Goal: Task Accomplishment & Management: Use online tool/utility

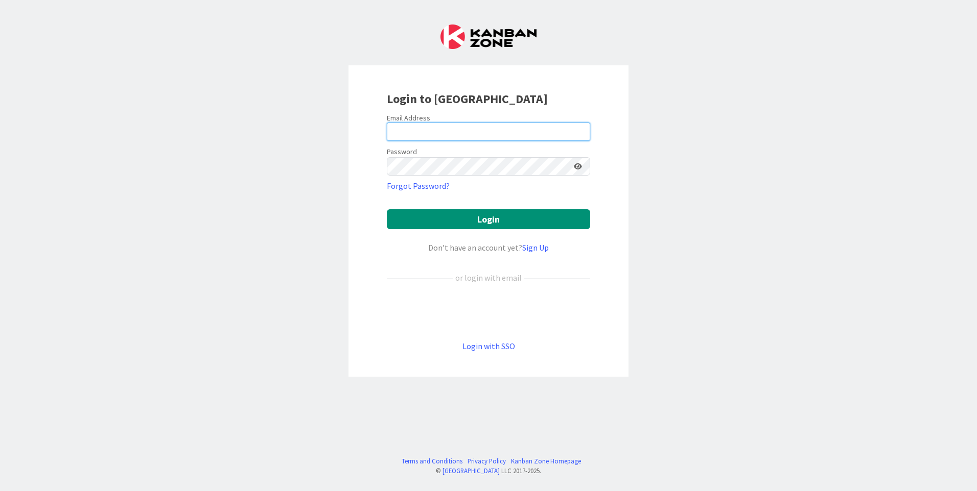
type input "R"
click at [402, 130] on input "R" at bounding box center [488, 132] width 203 height 18
type input "[PERSON_NAME][EMAIL_ADDRESS][DOMAIN_NAME]"
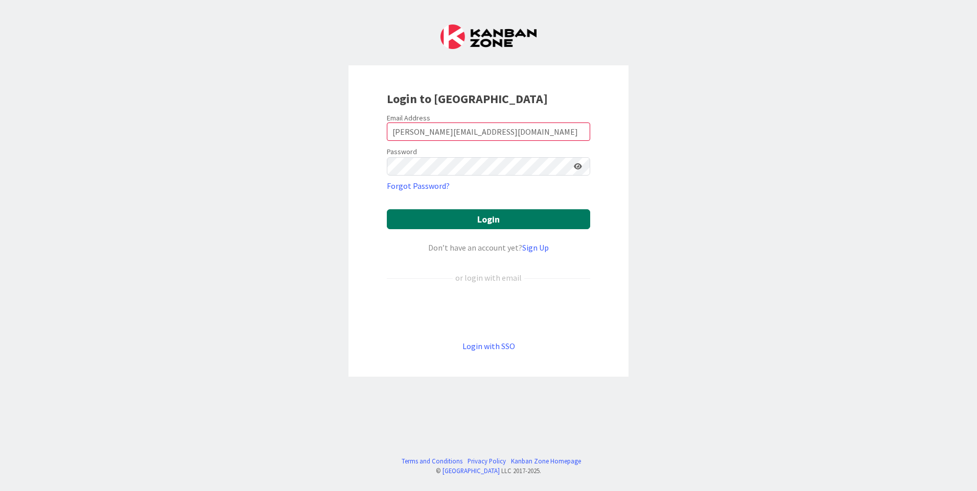
click at [511, 220] on button "Login" at bounding box center [488, 219] width 203 height 20
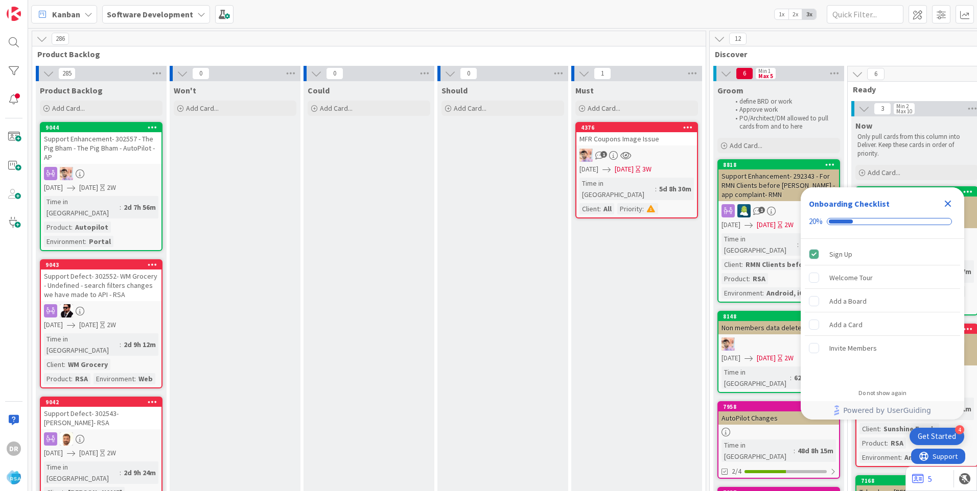
click at [948, 201] on icon "Close Checklist" at bounding box center [947, 204] width 12 height 12
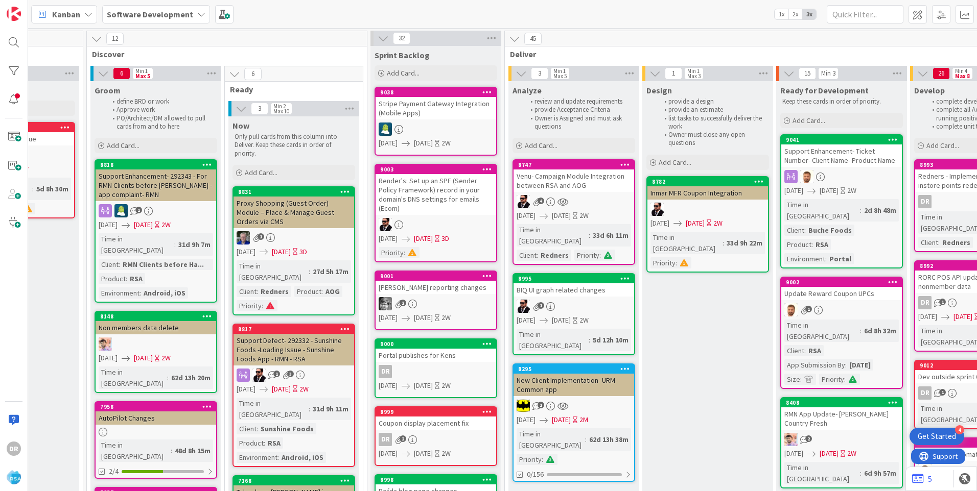
scroll to position [0, 125]
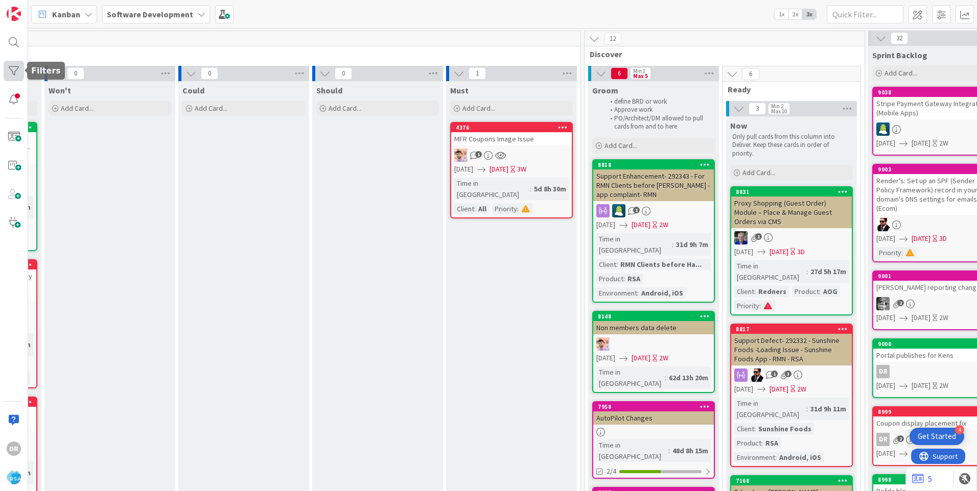
click at [13, 74] on div at bounding box center [14, 71] width 20 height 20
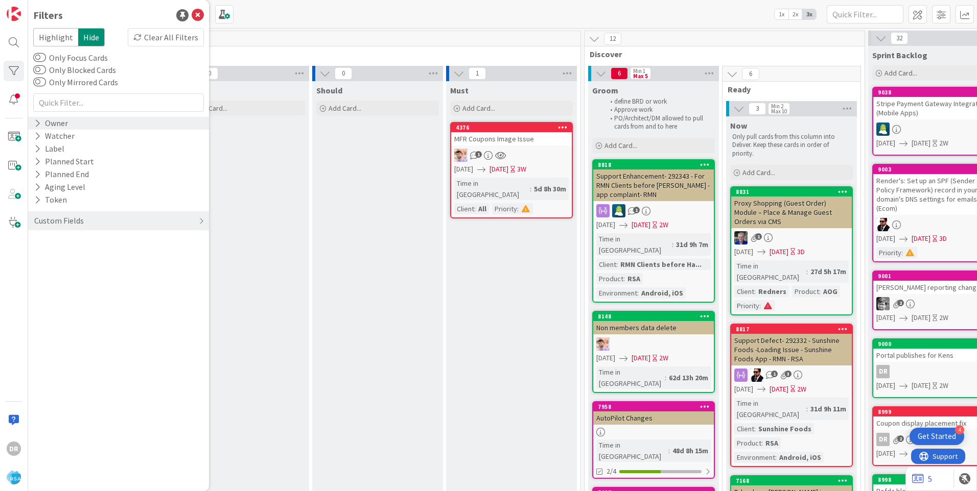
click at [46, 128] on div "Owner" at bounding box center [51, 123] width 36 height 13
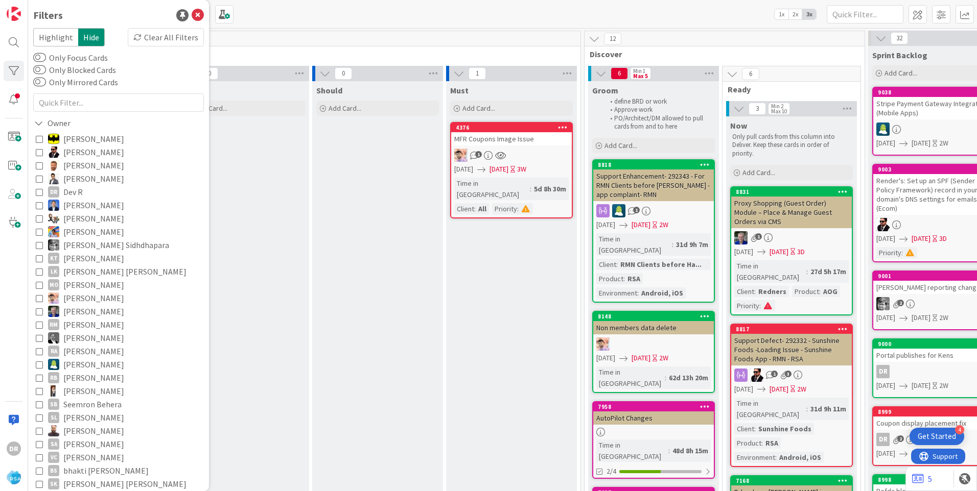
click at [39, 194] on icon at bounding box center [39, 191] width 7 height 7
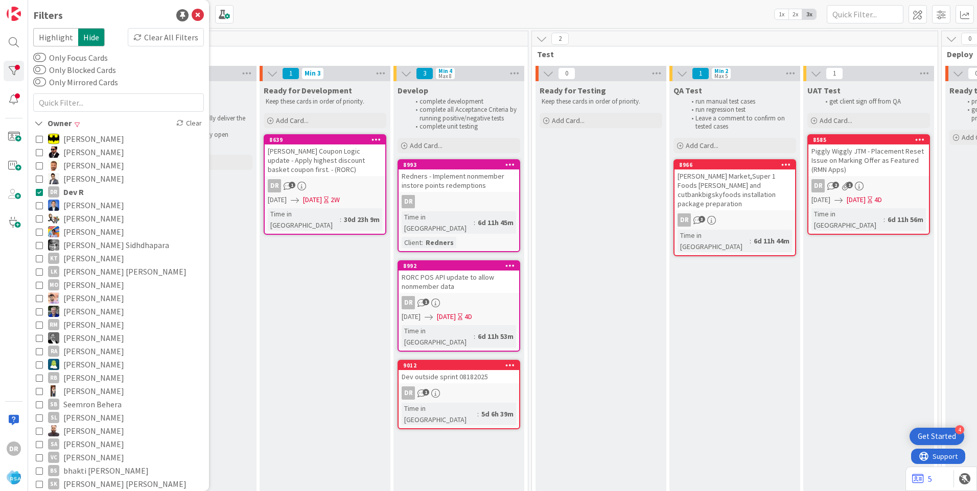
scroll to position [0, 1138]
click at [723, 183] on div "[PERSON_NAME] Market,Super 1 Foods [PERSON_NAME] and cutbankbigskyfoods install…" at bounding box center [736, 190] width 121 height 41
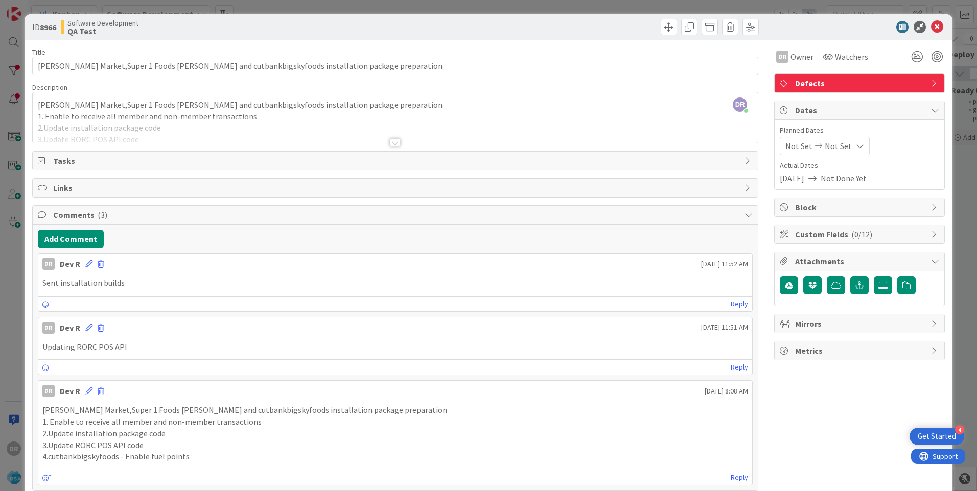
click at [174, 127] on div at bounding box center [395, 130] width 725 height 26
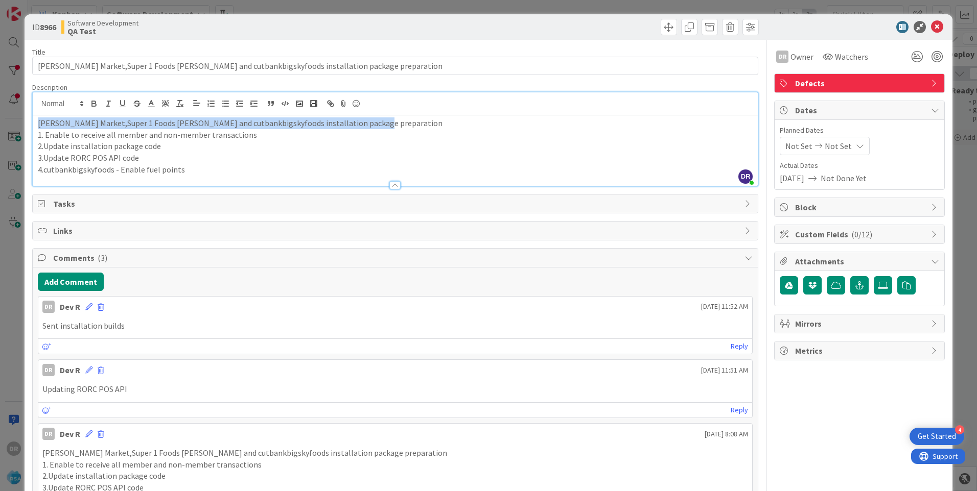
drag, startPoint x: 38, startPoint y: 124, endPoint x: 388, endPoint y: 127, distance: 349.9
click at [388, 127] on p "[PERSON_NAME] Market,Super 1 Foods [PERSON_NAME] and cutbankbigskyfoods install…" at bounding box center [395, 123] width 715 height 12
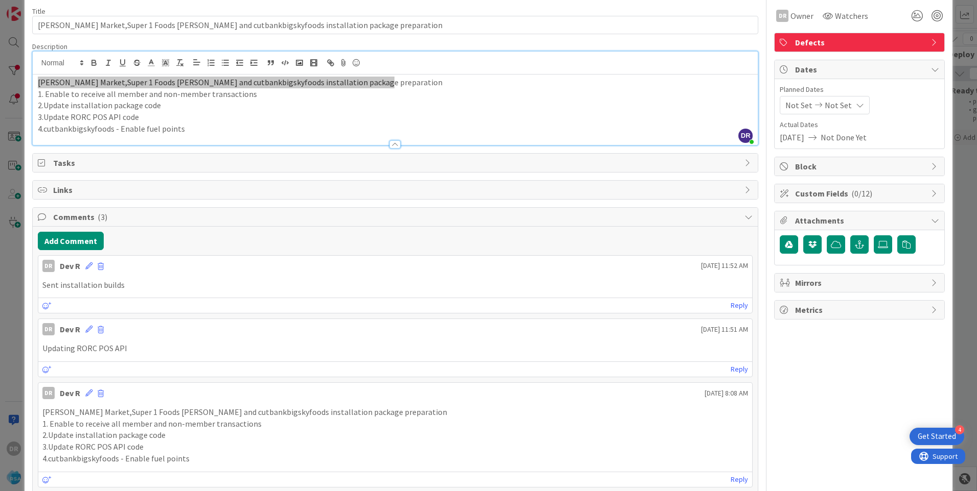
scroll to position [102, 0]
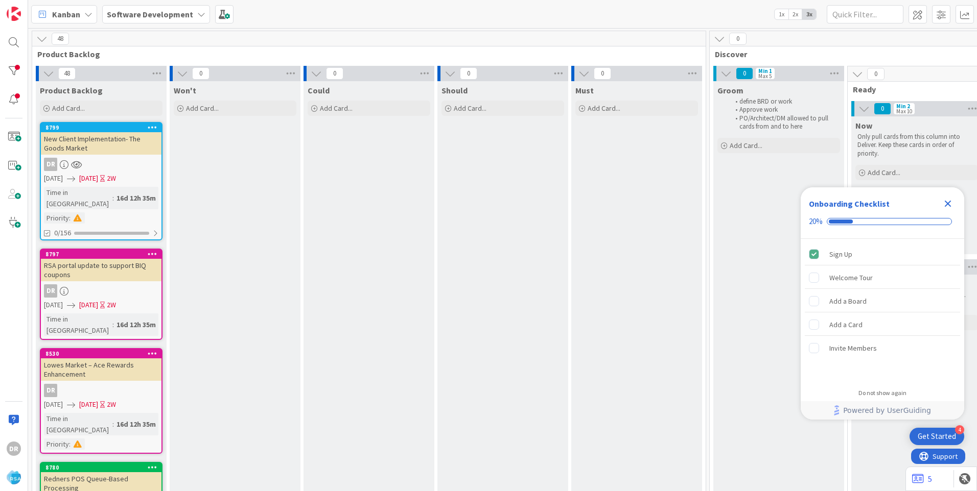
click at [950, 206] on icon "Close Checklist" at bounding box center [948, 204] width 7 height 7
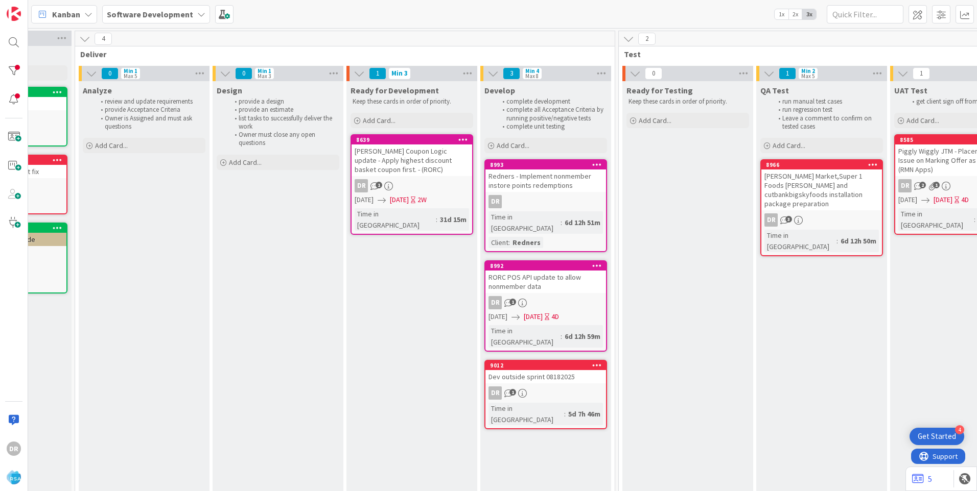
scroll to position [0, 1101]
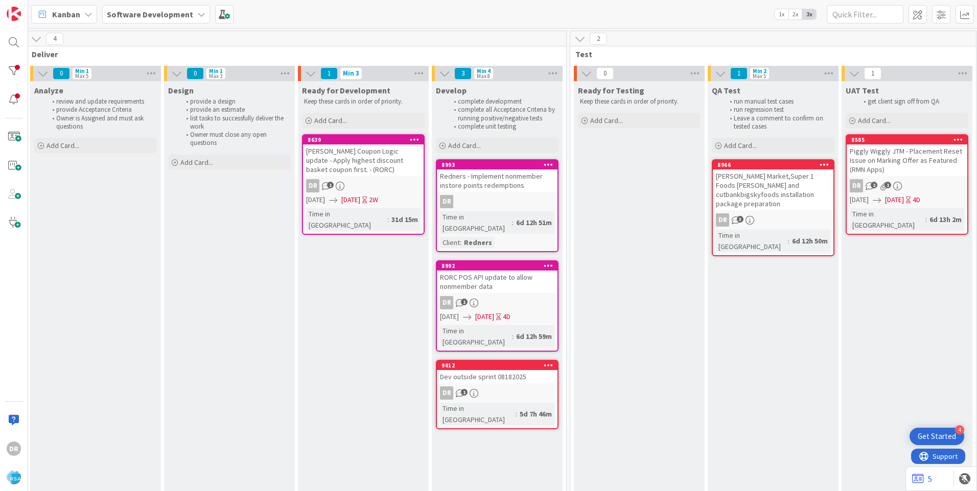
click at [751, 181] on div "[PERSON_NAME] Market,Super 1 Foods [PERSON_NAME] and cutbankbigskyfoods install…" at bounding box center [773, 190] width 121 height 41
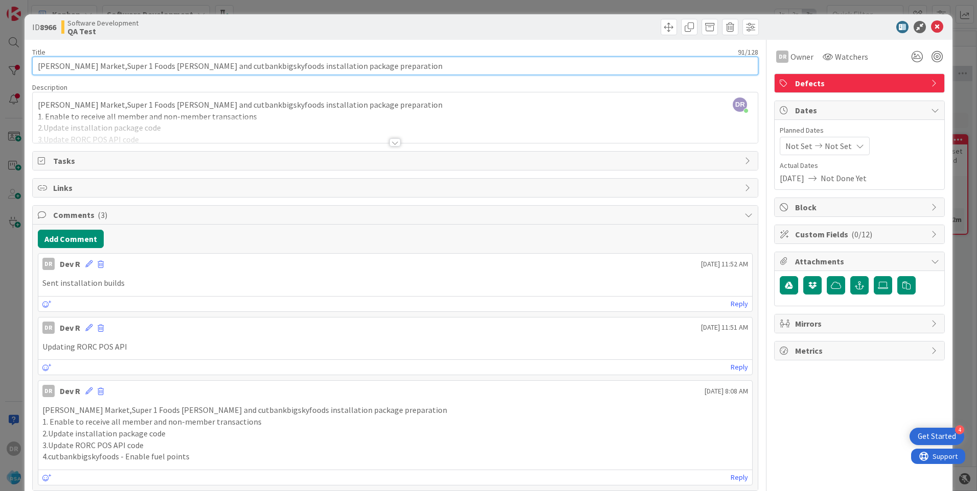
drag, startPoint x: 35, startPoint y: 66, endPoint x: 254, endPoint y: 64, distance: 219.2
click at [254, 64] on input "[PERSON_NAME] Market,Super 1 Foods [PERSON_NAME] and cutbankbigskyfoods install…" at bounding box center [395, 66] width 726 height 18
